Goal: Task Accomplishment & Management: Use online tool/utility

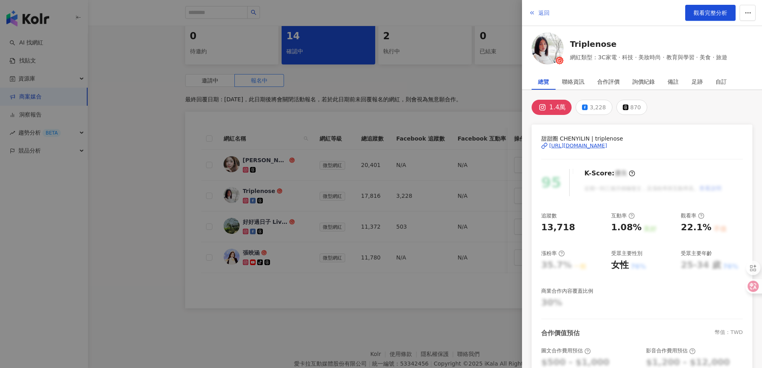
click at [542, 16] on span "返回" at bounding box center [544, 13] width 11 height 6
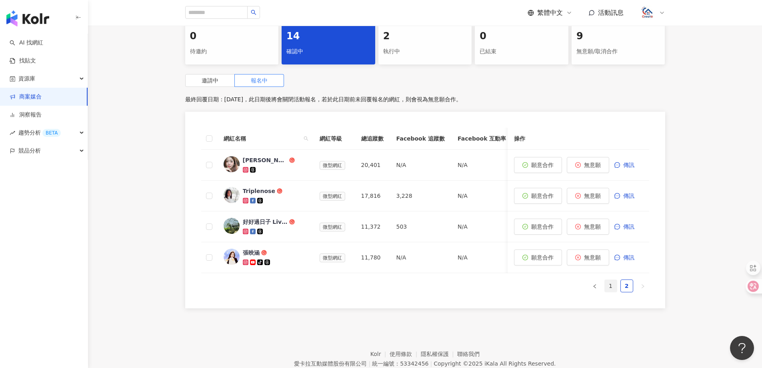
click at [614, 292] on link "1" at bounding box center [611, 286] width 12 height 12
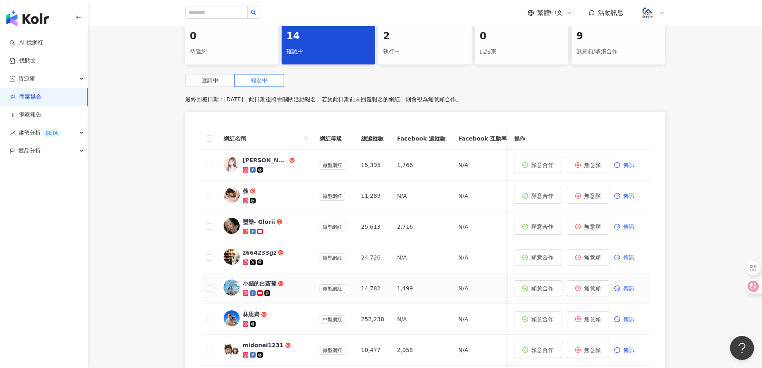
click at [260, 286] on div "小錢的白蘿蔔" at bounding box center [260, 283] width 34 height 8
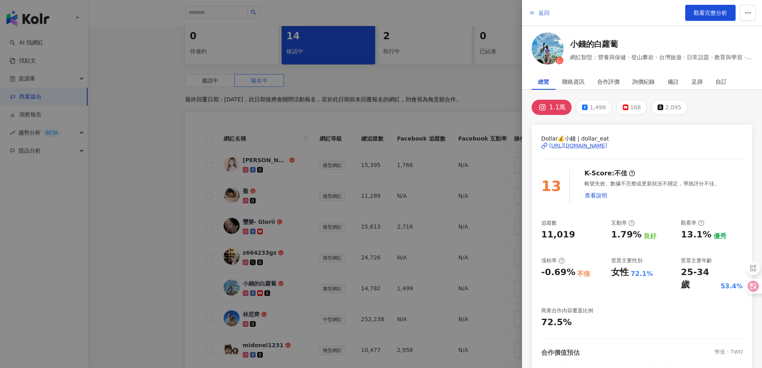
click at [539, 12] on span "返回" at bounding box center [544, 13] width 11 height 6
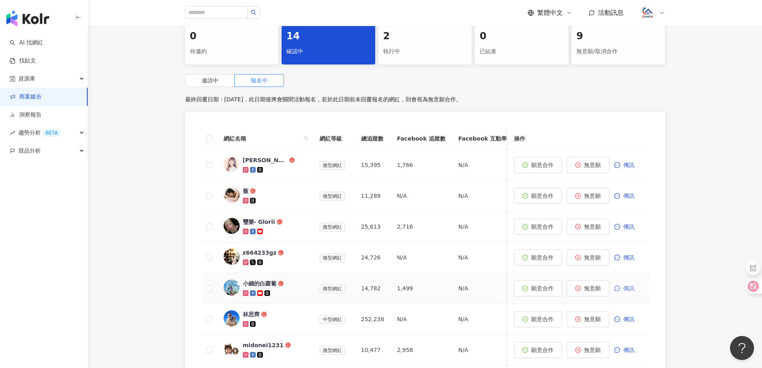
click at [630, 289] on span "傳訊" at bounding box center [629, 288] width 11 height 6
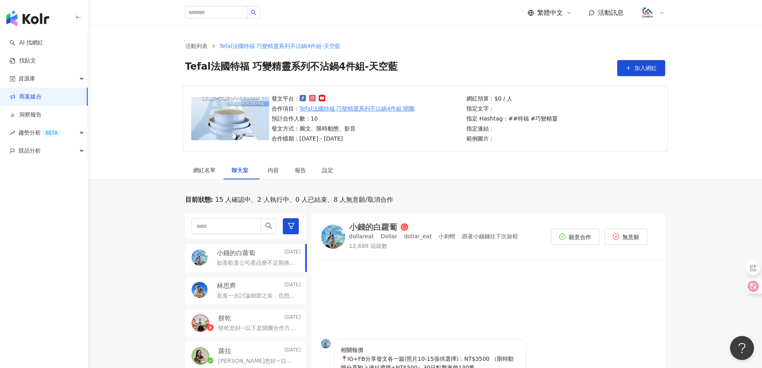
click at [33, 94] on link "商案媒合" at bounding box center [26, 97] width 32 height 8
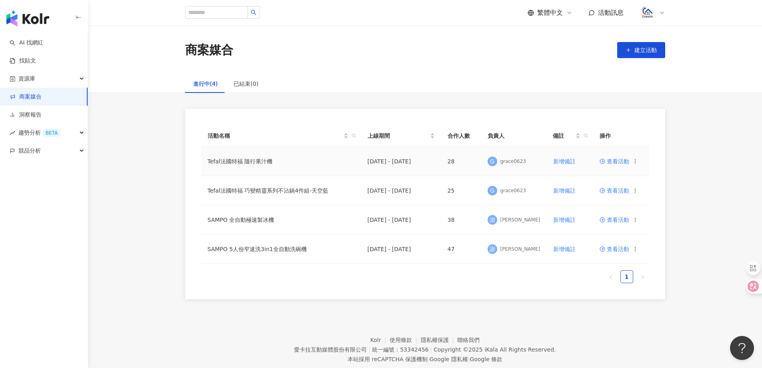
click at [621, 163] on span "查看活動" at bounding box center [615, 161] width 30 height 6
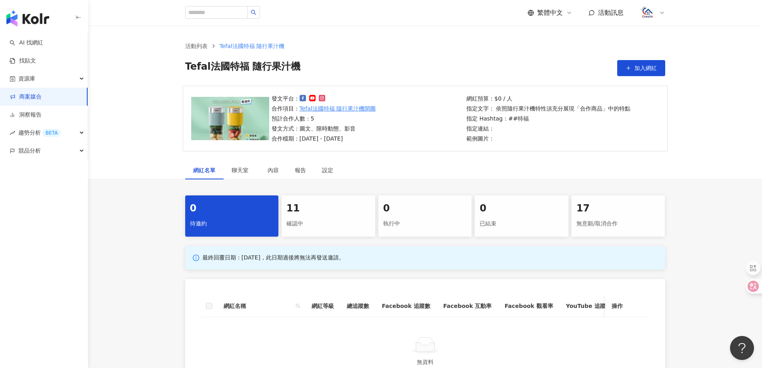
click at [313, 221] on div "確認中" at bounding box center [329, 224] width 84 height 14
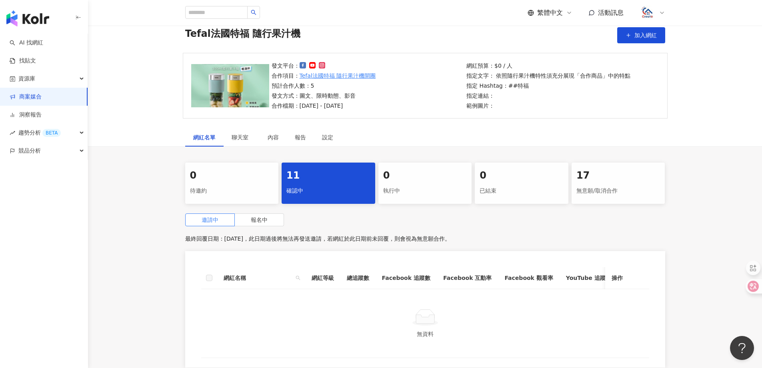
scroll to position [40, 0]
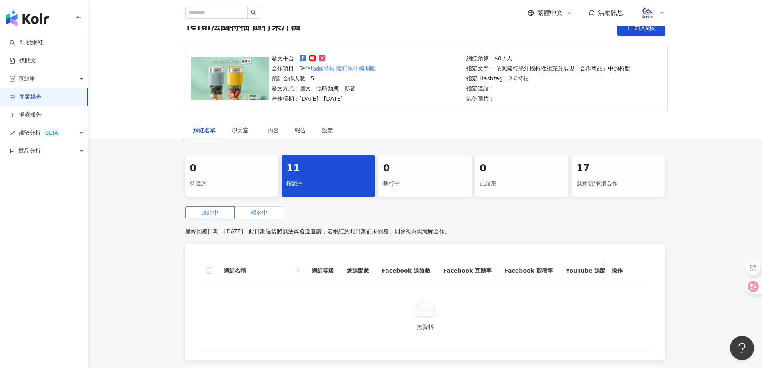
click at [260, 215] on span "報名中" at bounding box center [259, 212] width 17 height 6
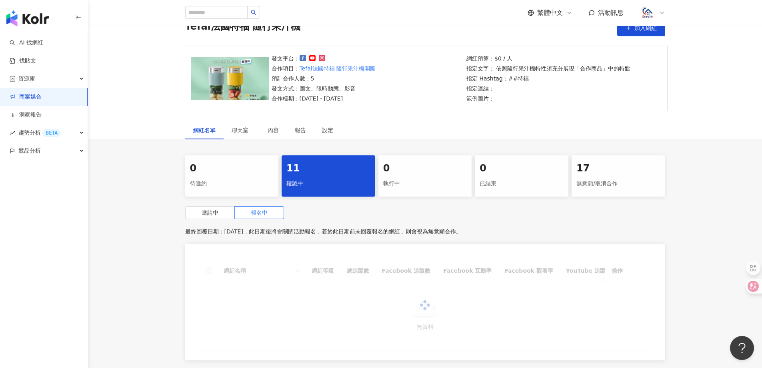
scroll to position [120, 0]
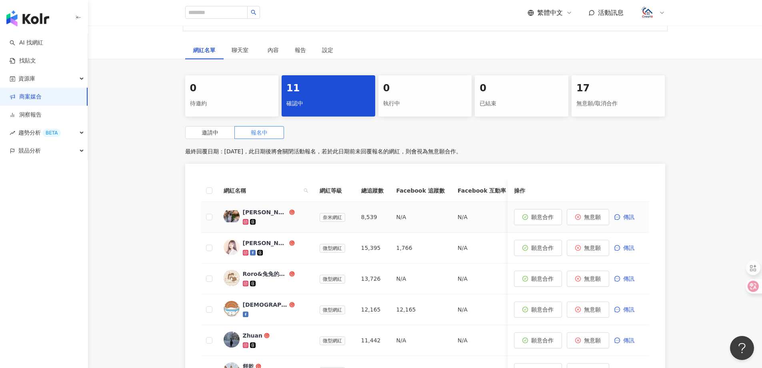
click at [265, 213] on div "[PERSON_NAME]❤️[PERSON_NAME]" at bounding box center [265, 212] width 45 height 8
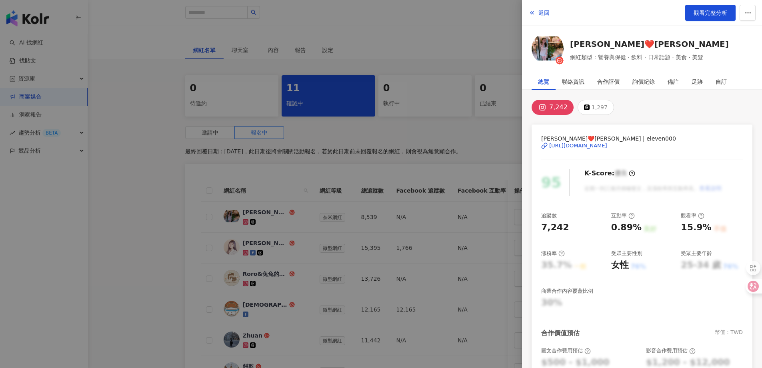
click at [568, 146] on div "[URL][DOMAIN_NAME]" at bounding box center [579, 145] width 58 height 7
click at [544, 11] on span "返回" at bounding box center [544, 13] width 11 height 6
